Goal: Information Seeking & Learning: Learn about a topic

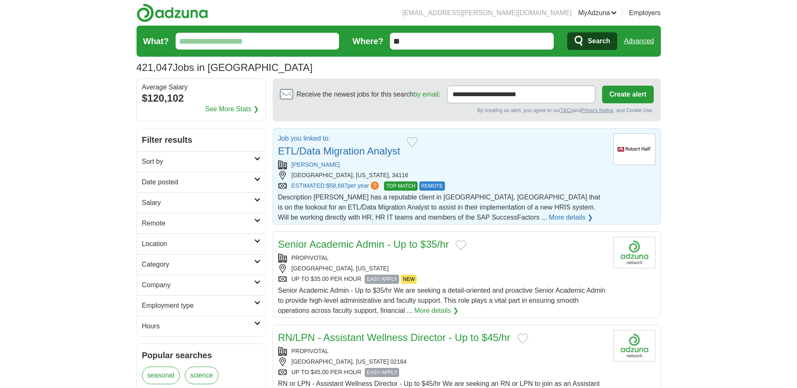
click at [330, 151] on link "ETL/Data Migration Analyst" at bounding box center [339, 150] width 122 height 11
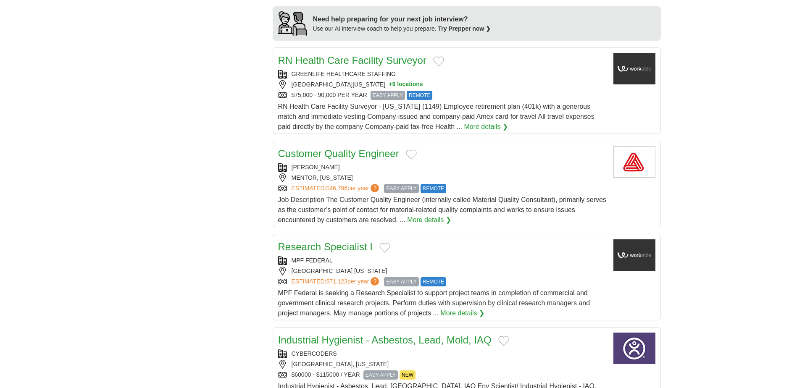
scroll to position [757, 0]
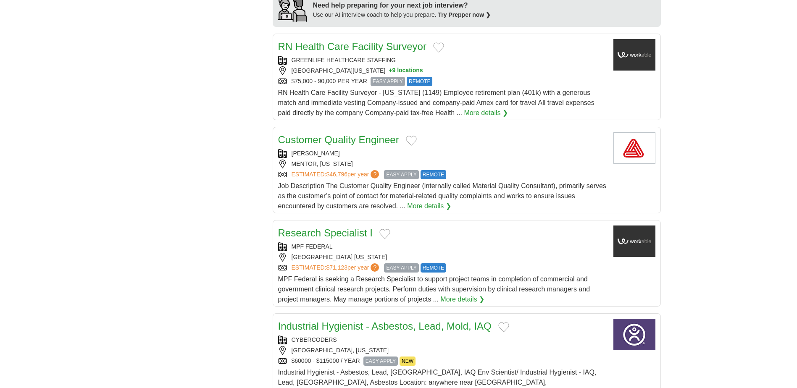
click at [337, 227] on link "Research Specialist I" at bounding box center [325, 232] width 95 height 11
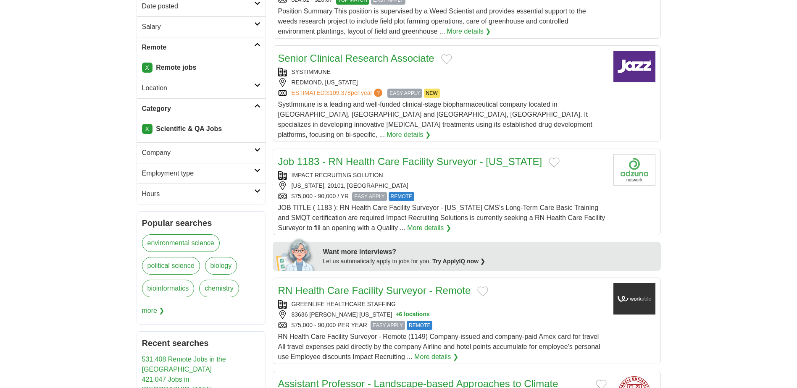
scroll to position [0, 0]
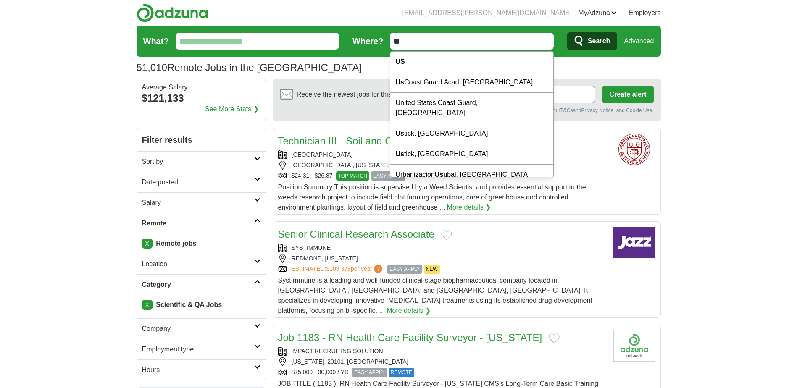
drag, startPoint x: 410, startPoint y: 45, endPoint x: 389, endPoint y: 37, distance: 22.2
click at [389, 37] on form "What? Where? ** Search Advanced" at bounding box center [399, 41] width 525 height 31
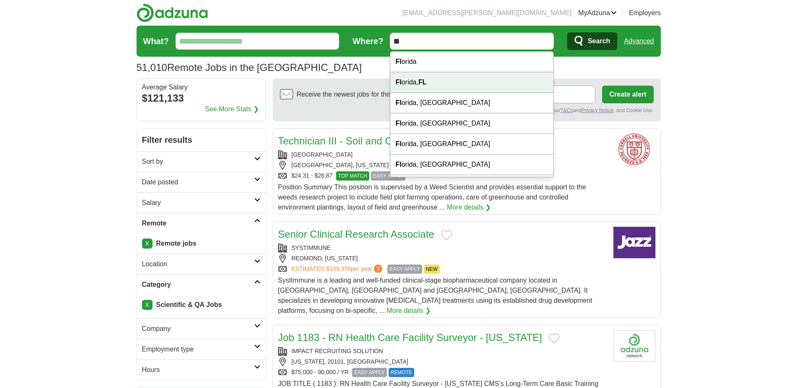
click at [414, 81] on div "Fl orida, FL" at bounding box center [472, 82] width 163 height 21
type input "**********"
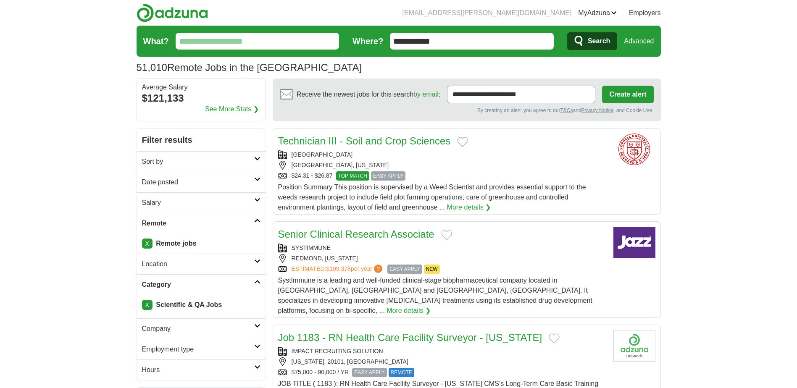
click at [585, 45] on button "Search" at bounding box center [592, 41] width 50 height 18
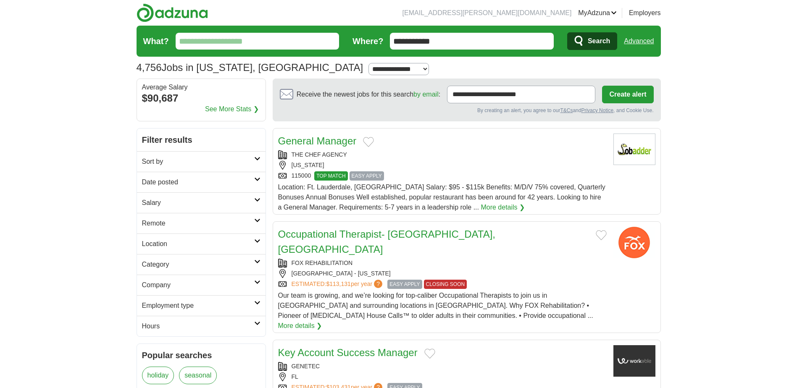
drag, startPoint x: 178, startPoint y: 225, endPoint x: 174, endPoint y: 232, distance: 8.5
click at [178, 225] on h2 "Remote" at bounding box center [198, 224] width 112 height 10
click at [146, 243] on link "Remote jobs" at bounding box center [161, 243] width 38 height 7
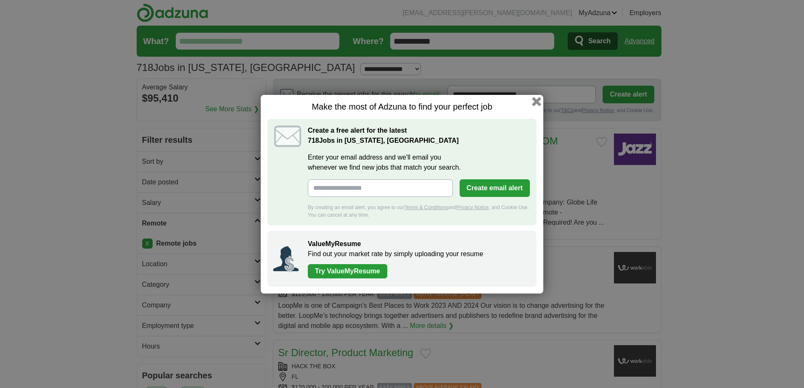
click at [536, 103] on button "button" at bounding box center [536, 101] width 9 height 9
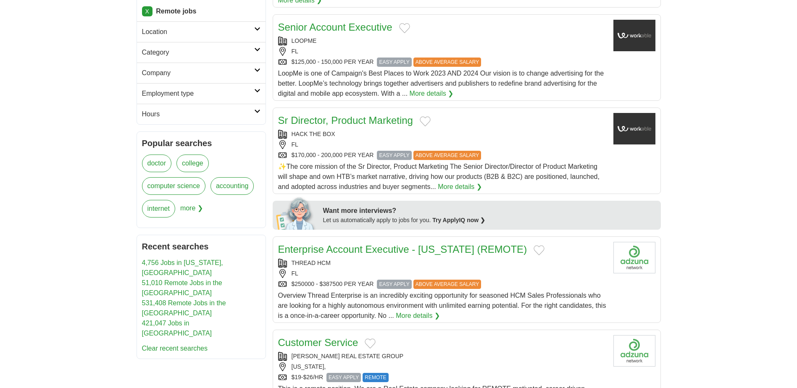
scroll to position [84, 0]
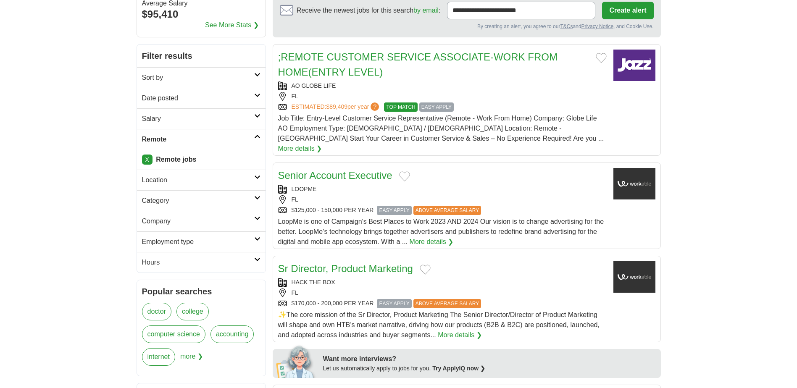
click at [190, 200] on h2 "Category" at bounding box center [198, 201] width 112 height 10
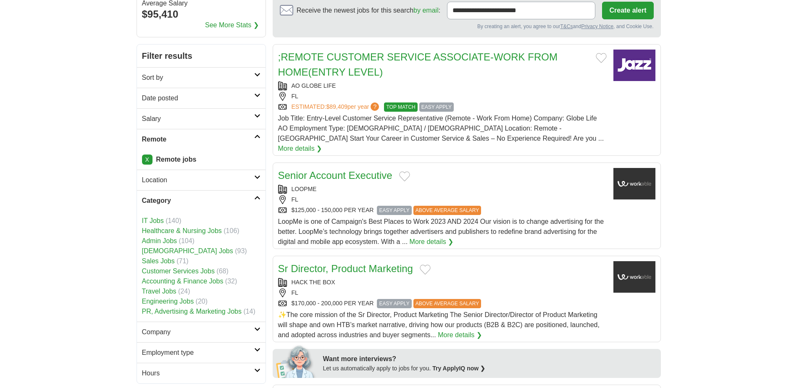
click at [190, 200] on h2 "Category" at bounding box center [198, 201] width 112 height 10
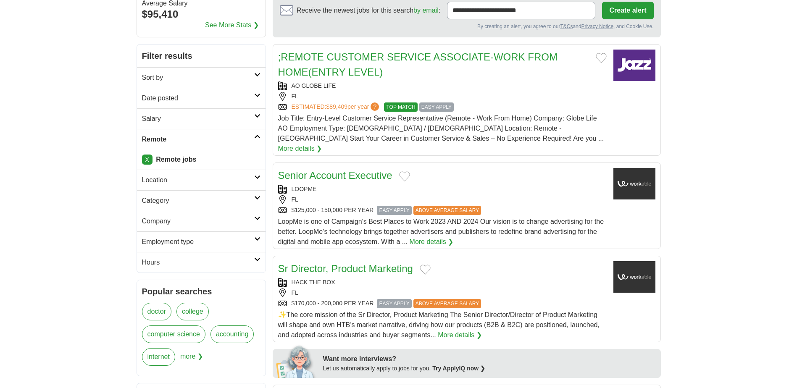
click at [201, 178] on h2 "Location" at bounding box center [198, 180] width 112 height 10
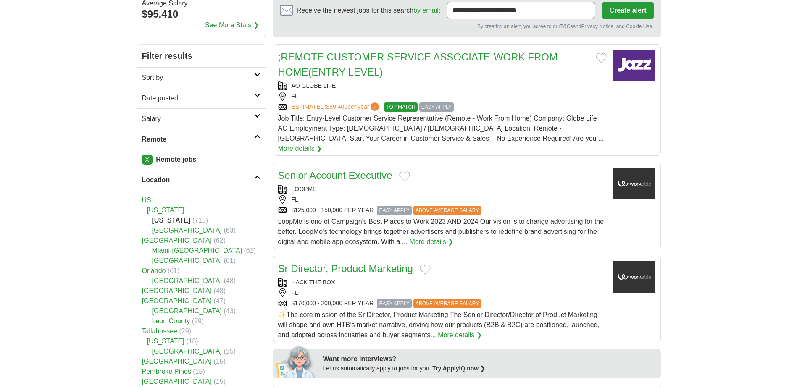
click at [201, 178] on h2 "Location" at bounding box center [198, 180] width 112 height 10
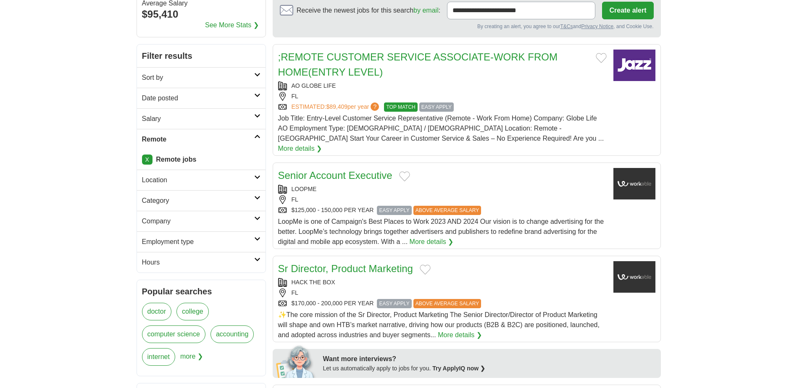
click at [255, 99] on link "Date posted" at bounding box center [201, 98] width 129 height 21
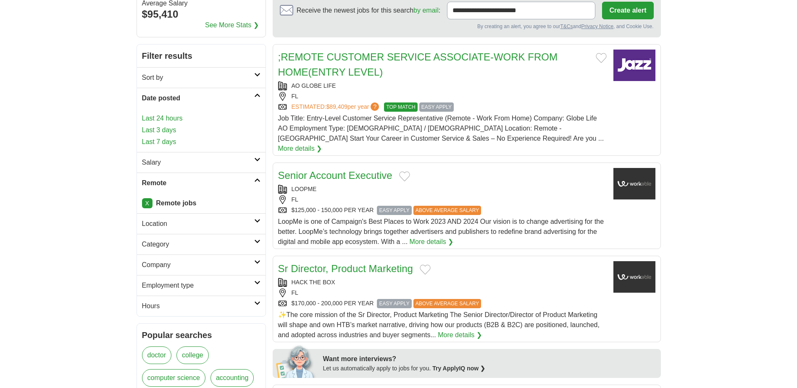
click at [241, 97] on h2 "Date posted" at bounding box center [198, 98] width 112 height 10
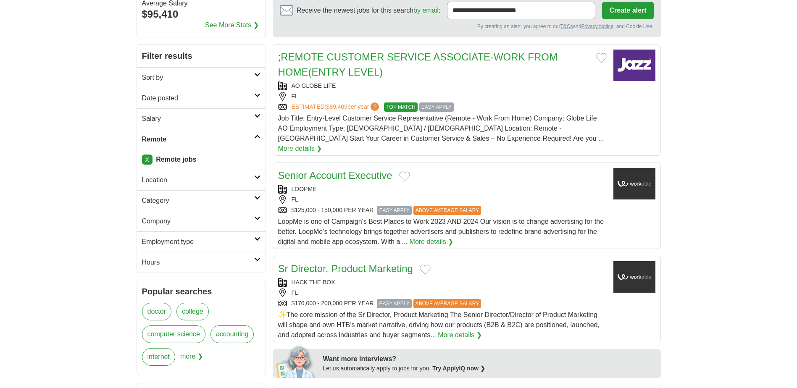
click at [210, 119] on h2 "Salary" at bounding box center [198, 119] width 112 height 10
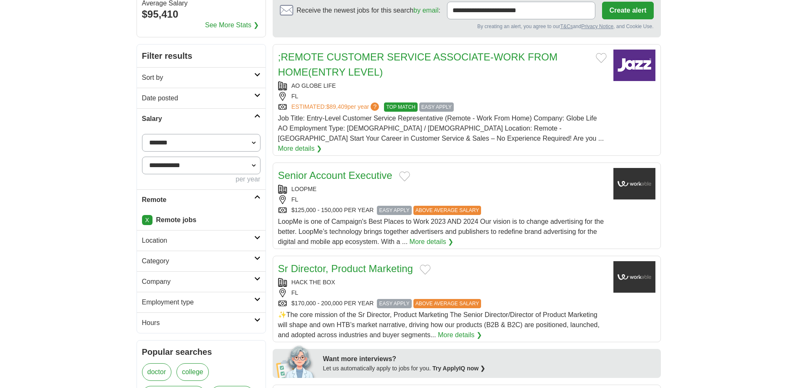
click at [210, 119] on h2 "Salary" at bounding box center [198, 119] width 112 height 10
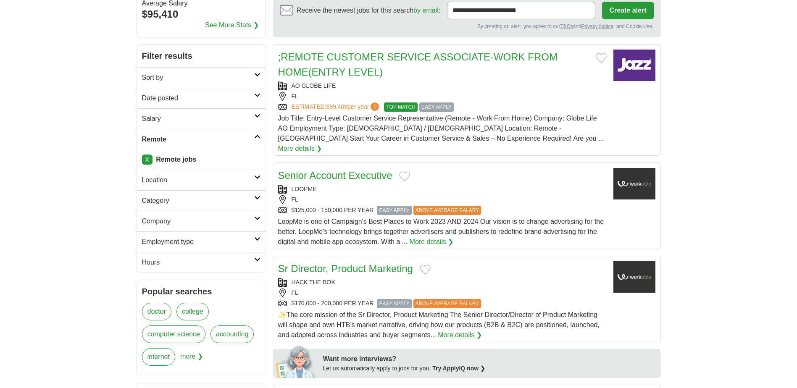
click at [208, 119] on h2 "Salary" at bounding box center [198, 119] width 112 height 10
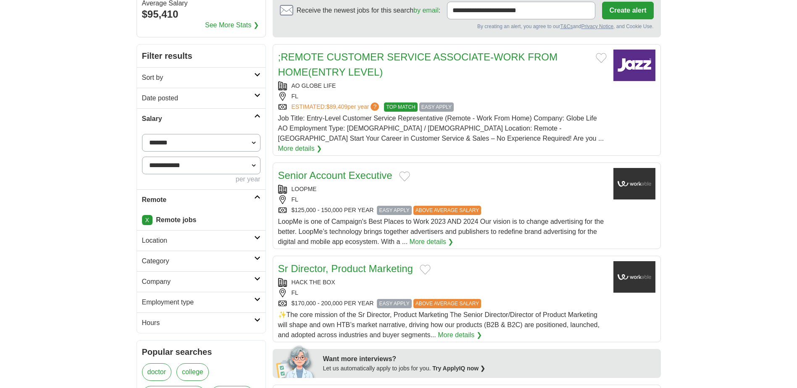
click at [177, 140] on select "**********" at bounding box center [201, 143] width 119 height 18
select select "*****"
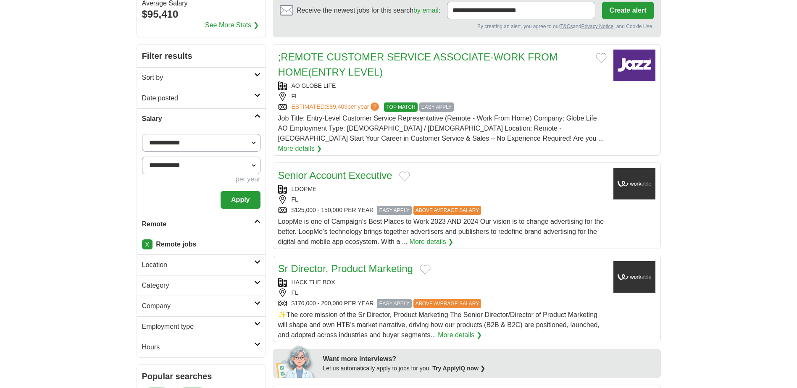
click at [248, 198] on button "Apply" at bounding box center [241, 200] width 40 height 18
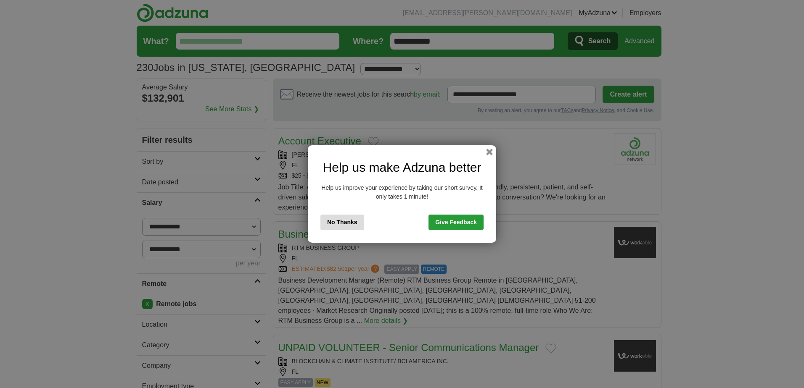
click at [331, 222] on button "No Thanks" at bounding box center [342, 223] width 44 height 16
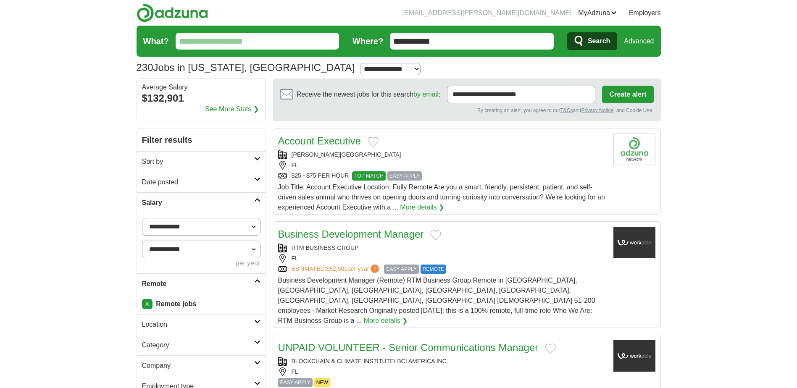
click at [178, 13] on img at bounding box center [172, 12] width 71 height 19
